Goal: Check status: Check status

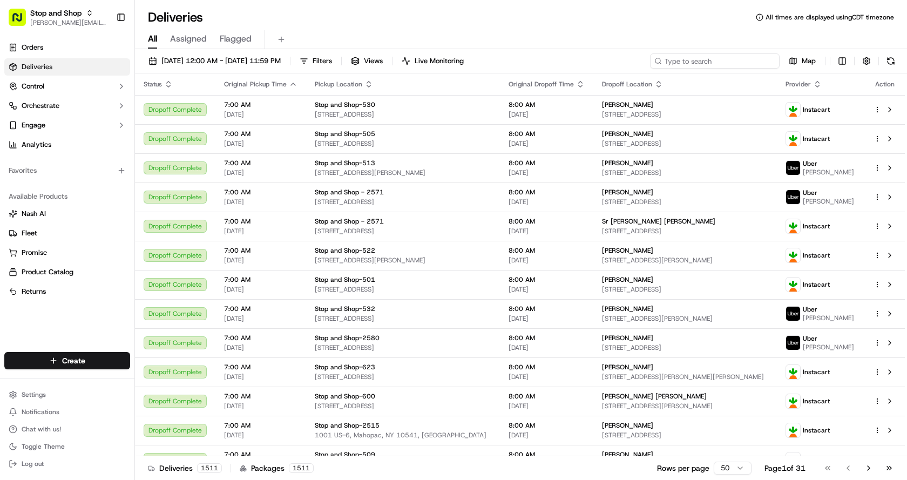
click at [723, 58] on input at bounding box center [715, 60] width 130 height 15
paste input "m708264110"
type input "m708264110"
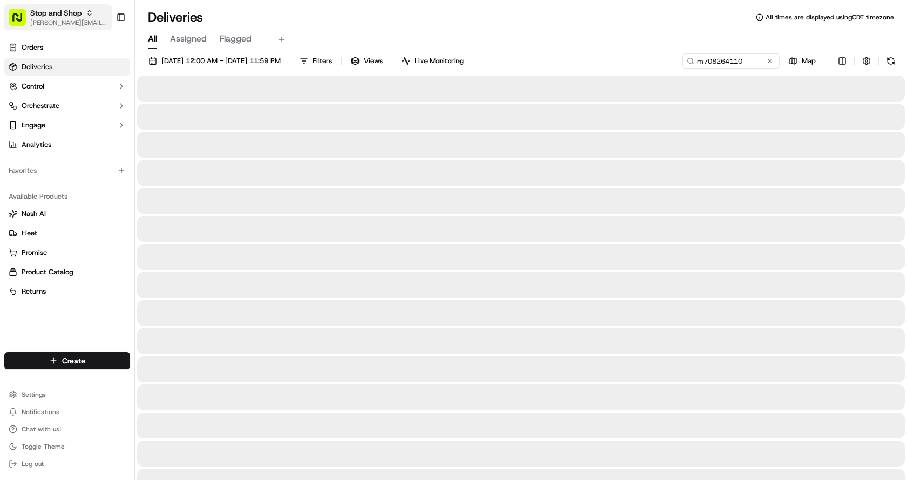
click at [71, 19] on span "[PERSON_NAME][EMAIL_ADDRESS][PERSON_NAME][DOMAIN_NAME]" at bounding box center [68, 22] width 77 height 9
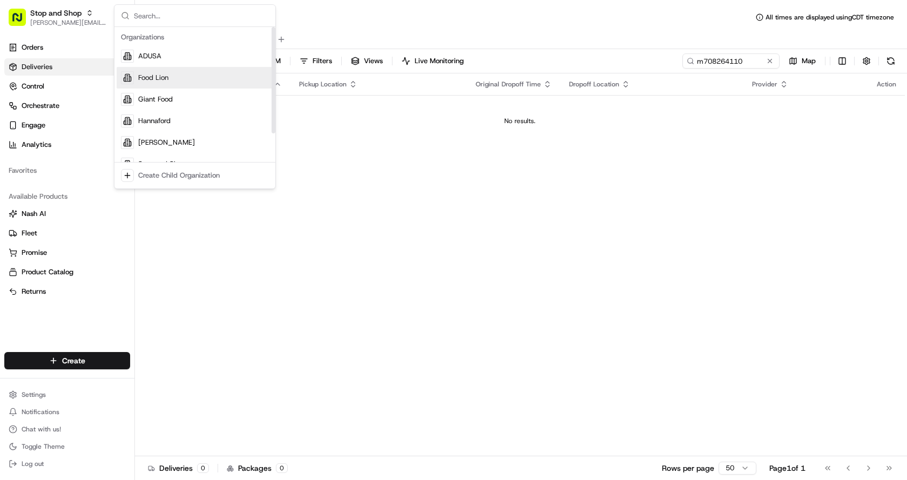
click at [160, 82] on span "Food Lion" at bounding box center [153, 78] width 30 height 10
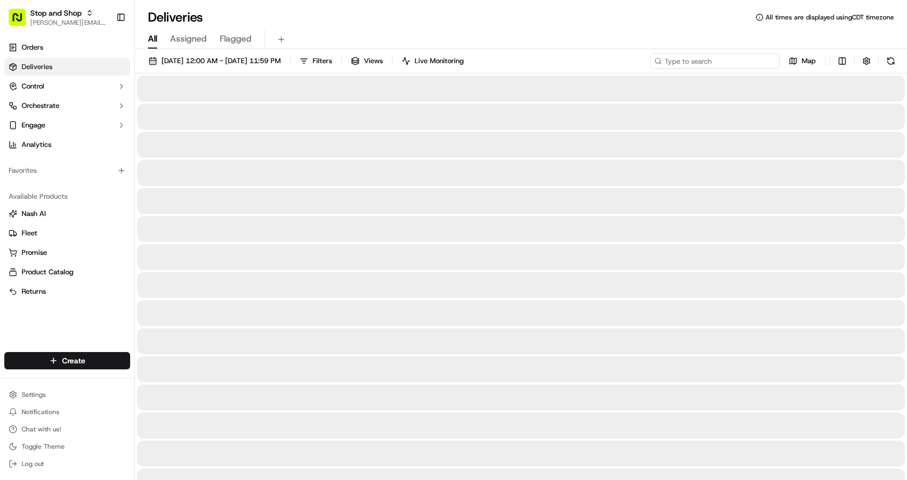
click at [720, 64] on input at bounding box center [715, 60] width 130 height 15
click at [243, 65] on span "[DATE] 12:00 AM - [DATE] 11:59 PM" at bounding box center [220, 61] width 119 height 10
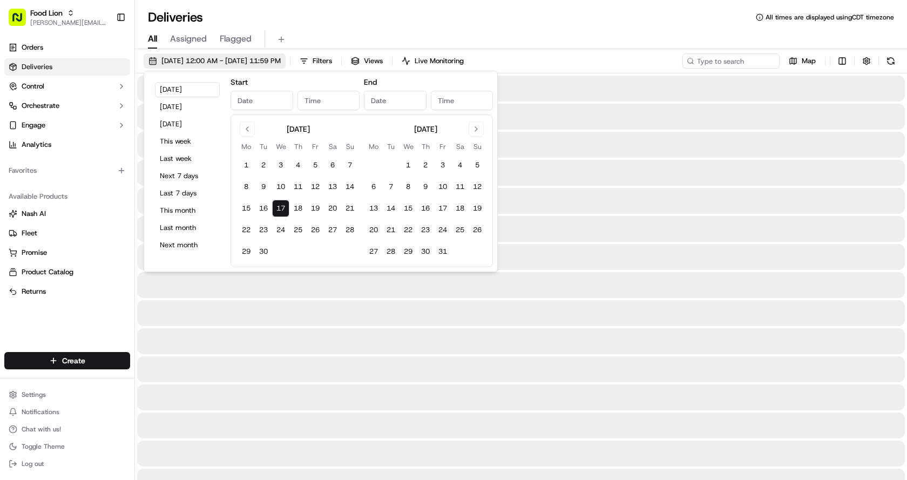
type input "[DATE]"
type input "12:00 AM"
type input "[DATE]"
type input "11:59 PM"
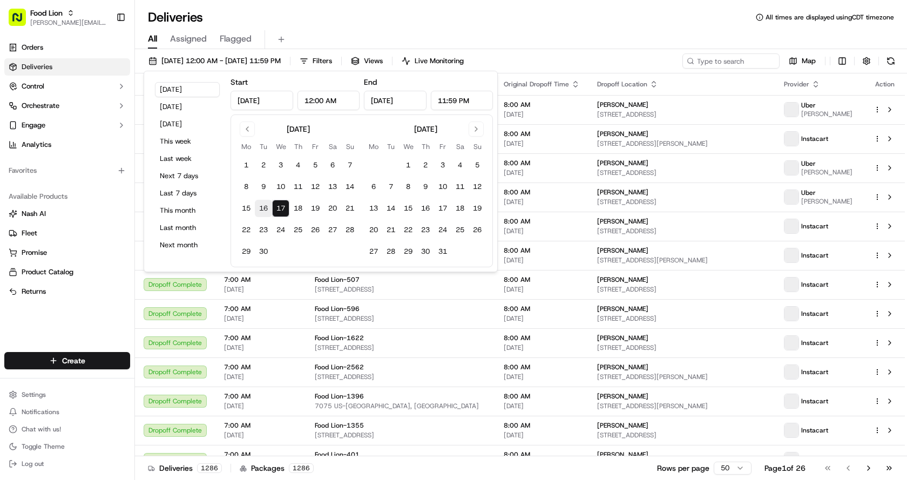
click at [264, 204] on button "16" at bounding box center [263, 208] width 17 height 17
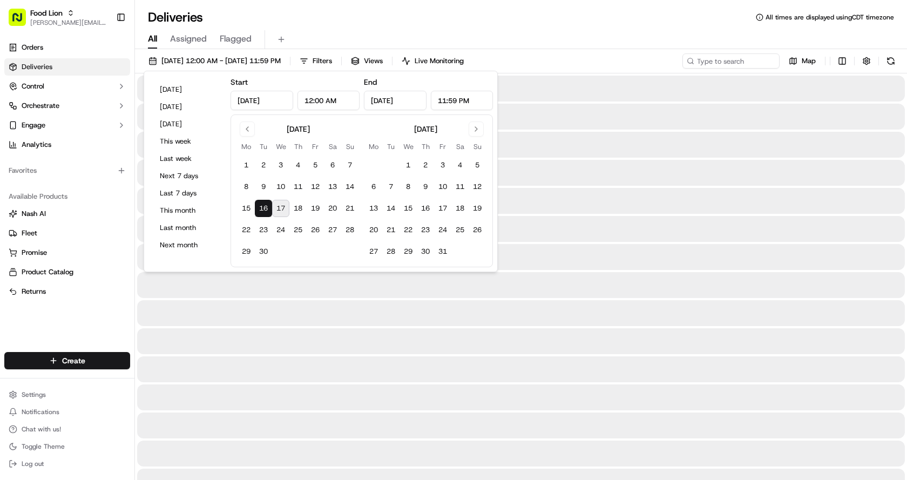
type input "[DATE]"
click at [728, 59] on input at bounding box center [715, 60] width 130 height 15
paste input "m708264110"
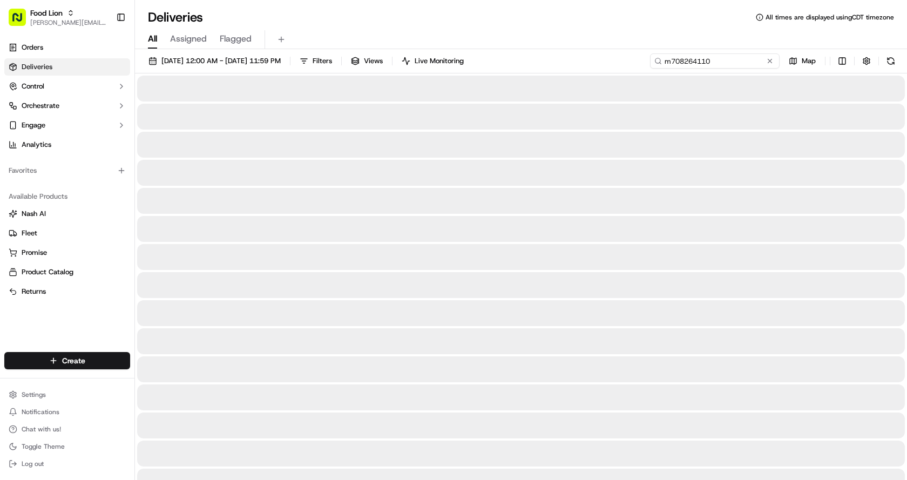
type input "m708264110"
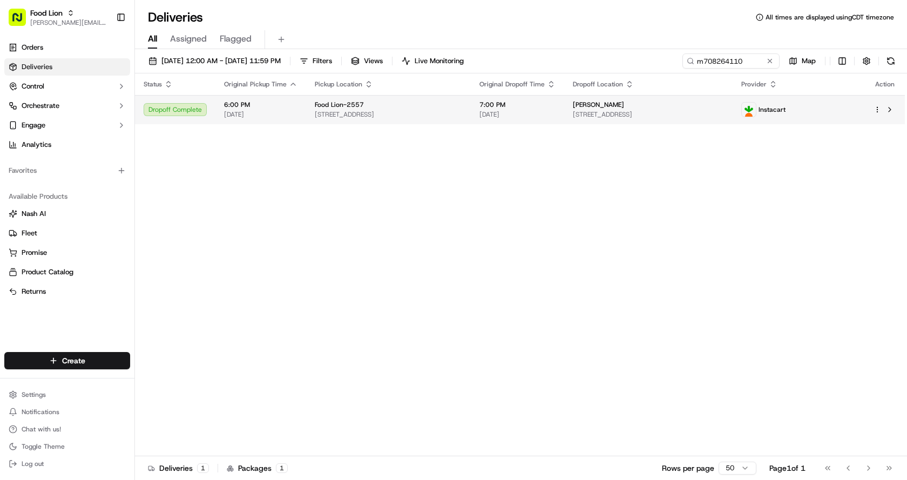
click at [447, 108] on div "Food Lion-2557" at bounding box center [388, 104] width 147 height 9
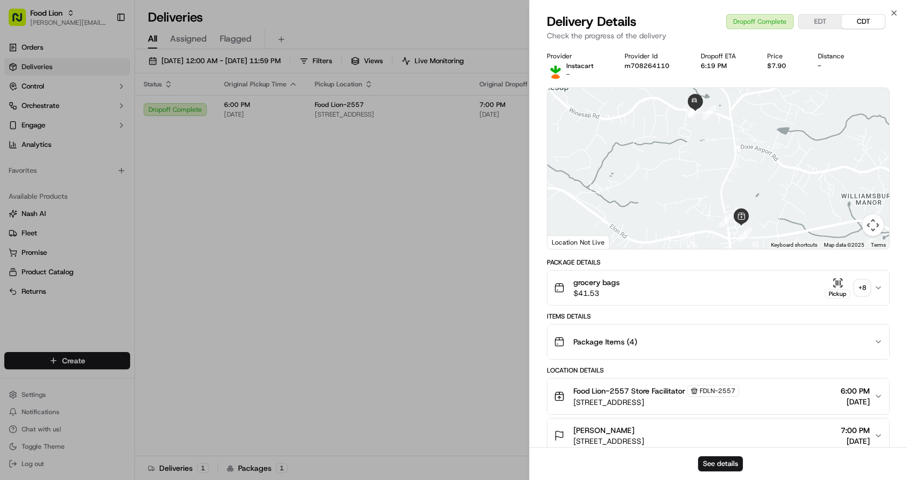
click at [832, 287] on icon "button" at bounding box center [837, 282] width 11 height 11
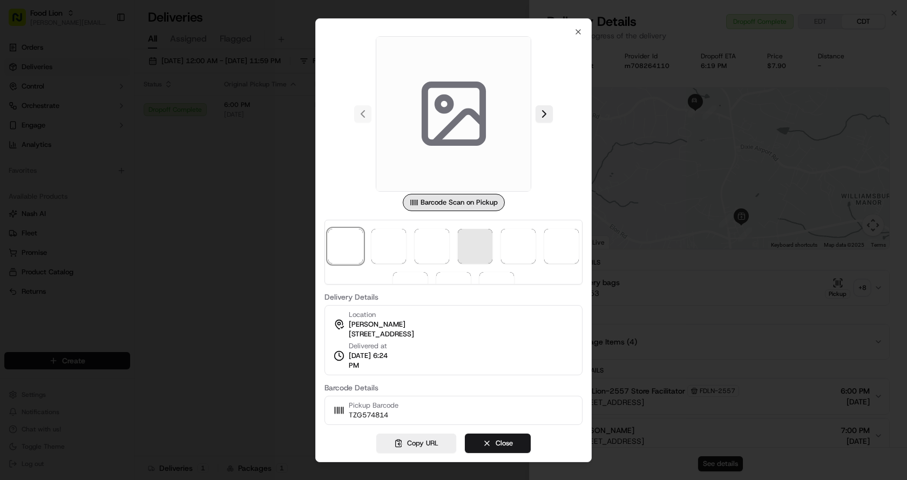
scroll to position [31, 0]
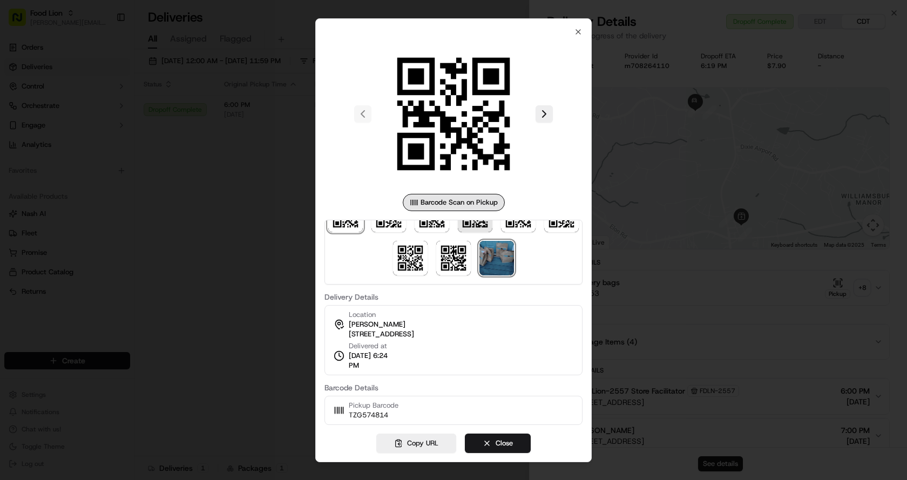
click at [514, 263] on img at bounding box center [496, 258] width 35 height 35
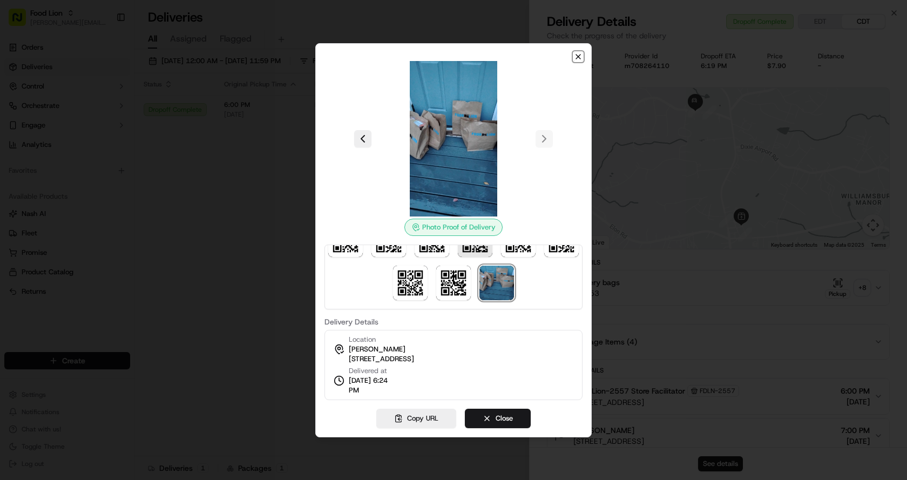
click at [581, 56] on icon "button" at bounding box center [578, 56] width 9 height 9
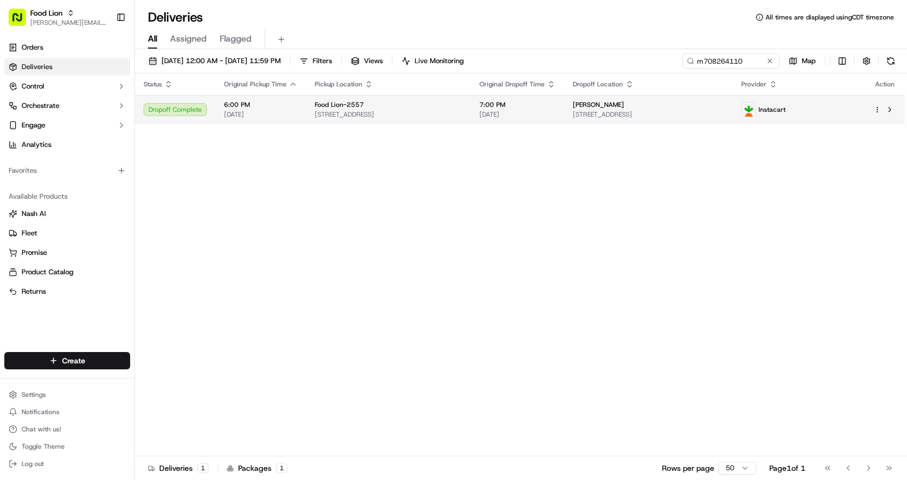
click at [279, 113] on span "[DATE]" at bounding box center [260, 114] width 73 height 9
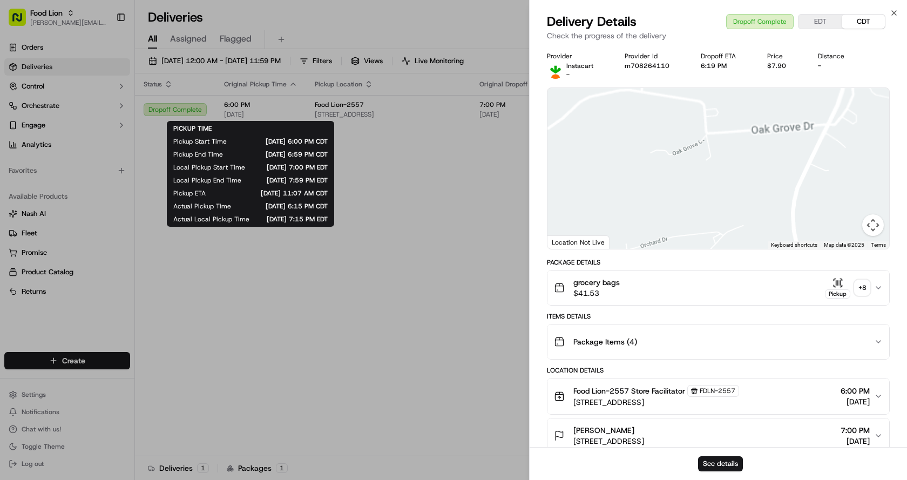
drag, startPoint x: 670, startPoint y: 191, endPoint x: 679, endPoint y: 185, distance: 10.9
click at [666, 227] on div at bounding box center [718, 168] width 342 height 161
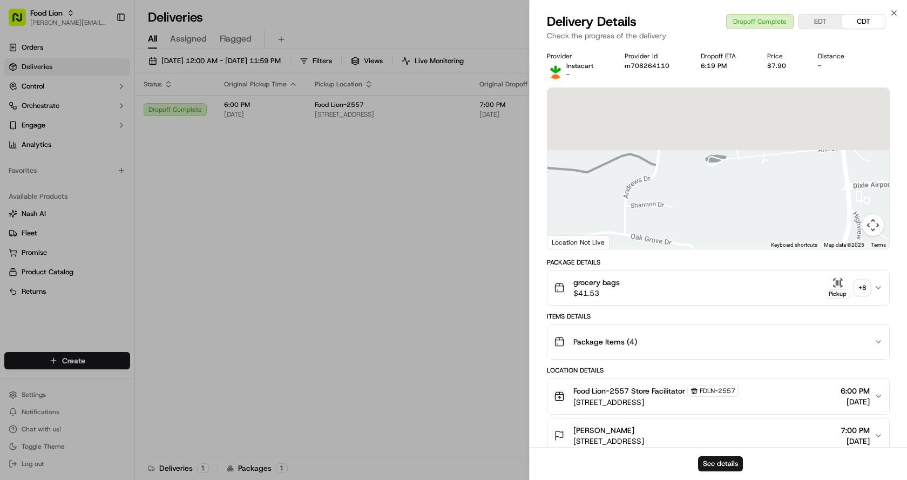
drag, startPoint x: 686, startPoint y: 107, endPoint x: 703, endPoint y: 140, distance: 36.9
click at [685, 199] on div at bounding box center [718, 168] width 342 height 161
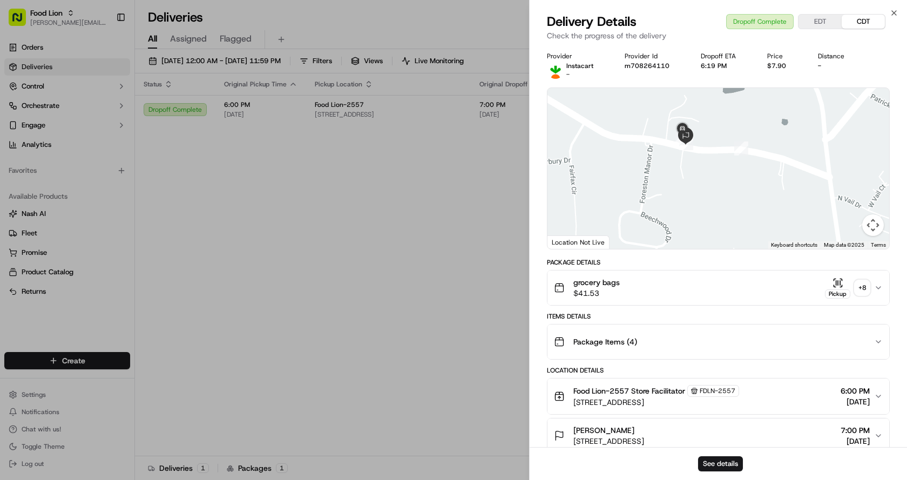
drag, startPoint x: 704, startPoint y: 142, endPoint x: 704, endPoint y: 178, distance: 35.6
click at [704, 178] on div at bounding box center [718, 168] width 342 height 161
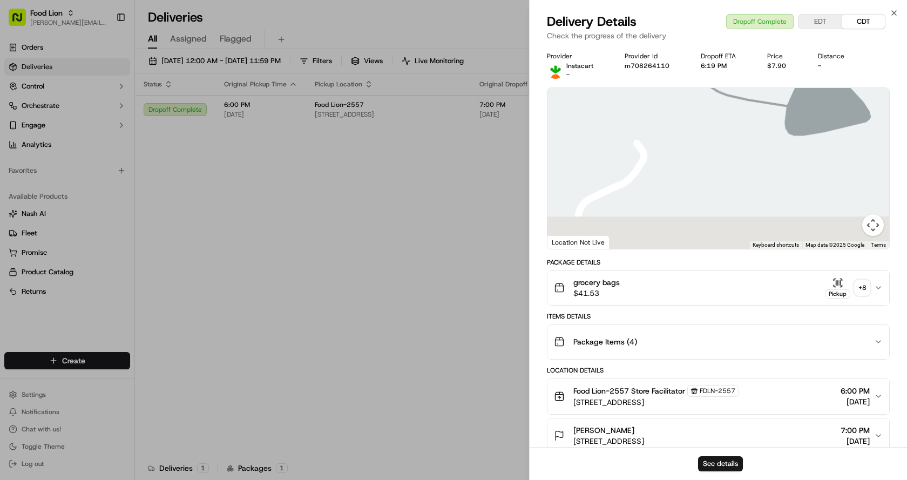
drag, startPoint x: 702, startPoint y: 206, endPoint x: 725, endPoint y: 120, distance: 88.9
click at [725, 118] on div at bounding box center [718, 168] width 342 height 161
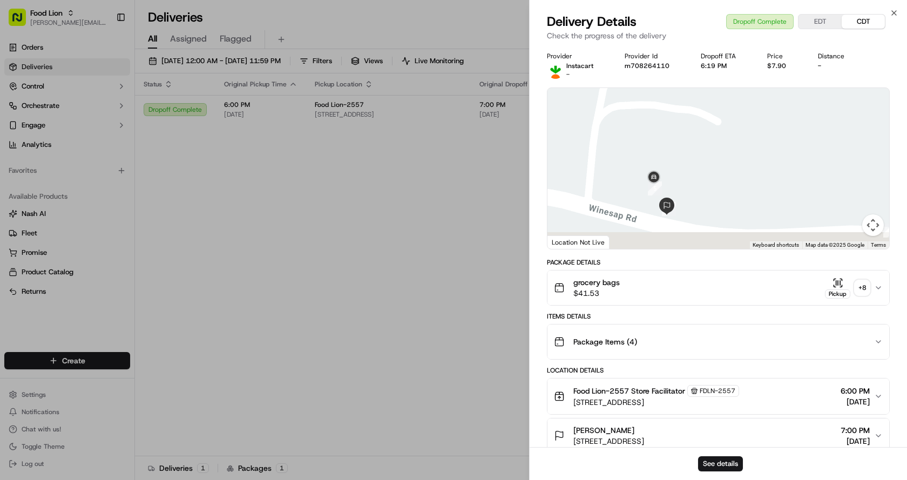
drag, startPoint x: 714, startPoint y: 161, endPoint x: 720, endPoint y: 127, distance: 34.6
click at [720, 127] on div at bounding box center [718, 168] width 342 height 161
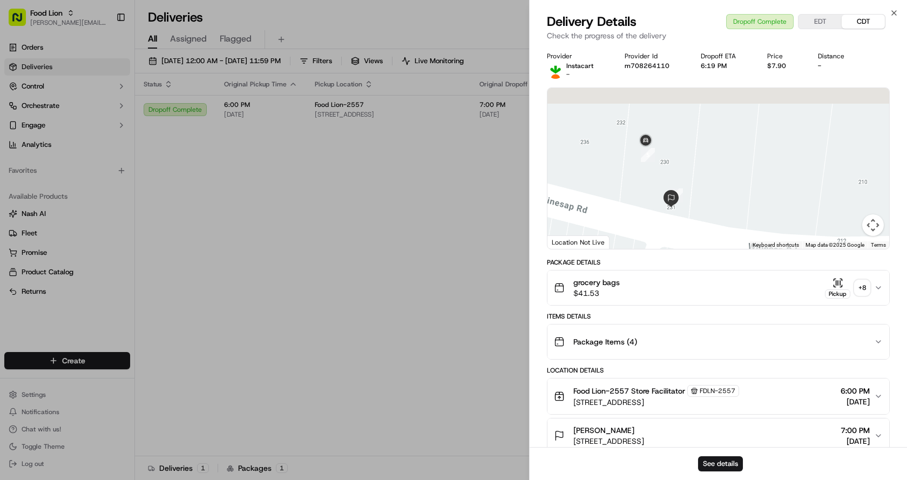
drag, startPoint x: 693, startPoint y: 134, endPoint x: 722, endPoint y: 190, distance: 63.2
click at [722, 190] on div at bounding box center [718, 168] width 342 height 161
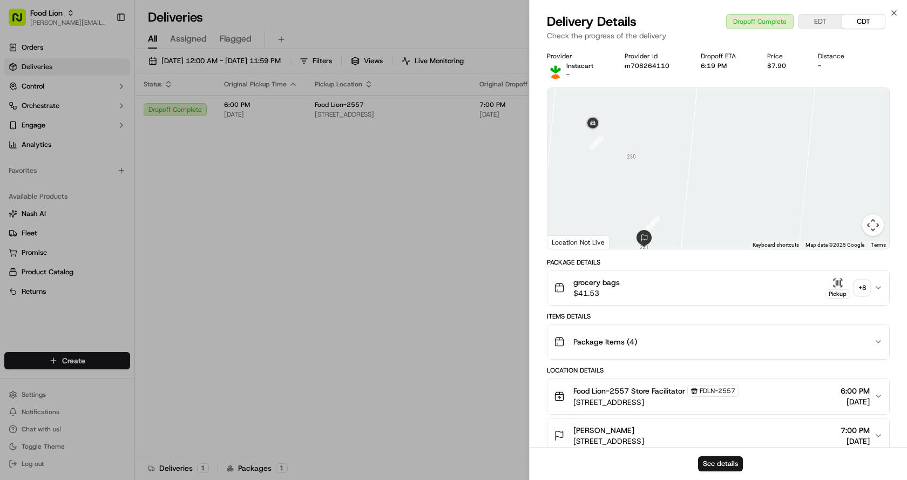
drag, startPoint x: 694, startPoint y: 169, endPoint x: 706, endPoint y: 128, distance: 43.2
click at [705, 135] on div at bounding box center [718, 168] width 342 height 161
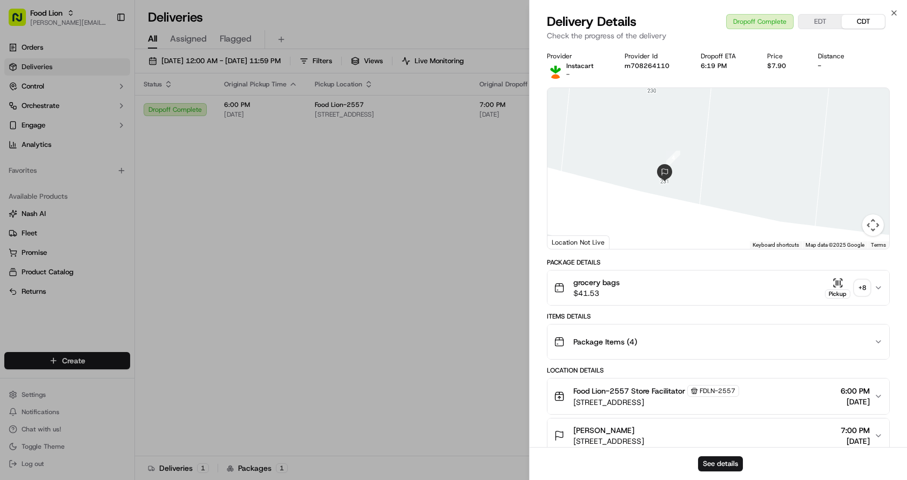
click at [707, 126] on div at bounding box center [718, 168] width 342 height 161
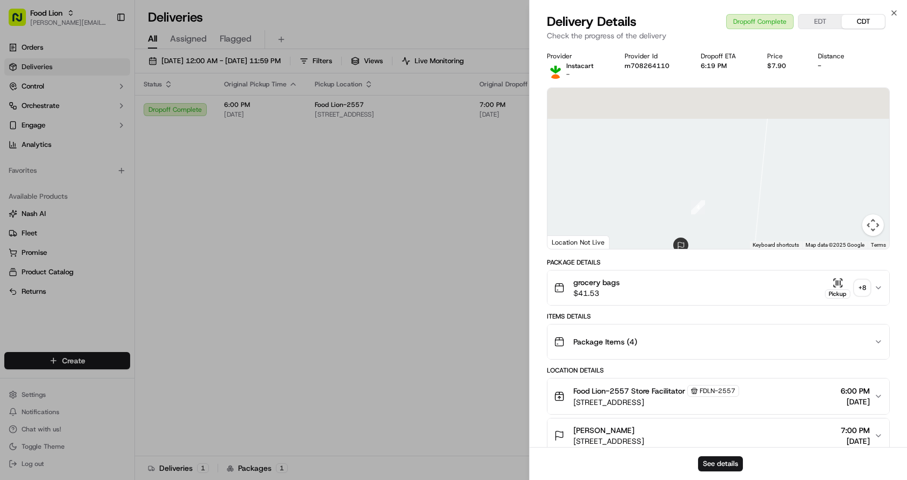
drag, startPoint x: 723, startPoint y: 173, endPoint x: 783, endPoint y: 198, distance: 64.8
click at [783, 198] on div at bounding box center [718, 168] width 342 height 161
